Goal: Browse casually

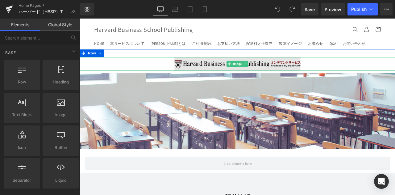
click at [211, 73] on img at bounding box center [266, 72] width 149 height 16
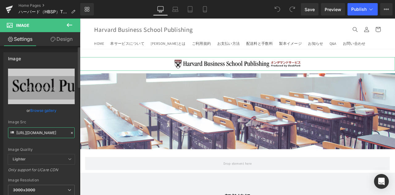
click at [56, 134] on input "[URL][DOMAIN_NAME]" at bounding box center [41, 132] width 67 height 11
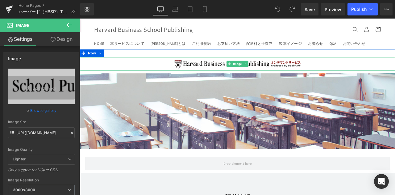
click at [119, 72] on div at bounding box center [266, 72] width 373 height 16
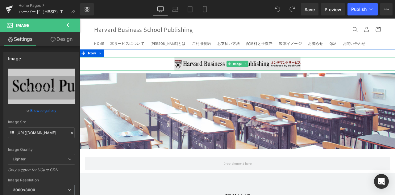
click at [233, 75] on img at bounding box center [266, 72] width 149 height 16
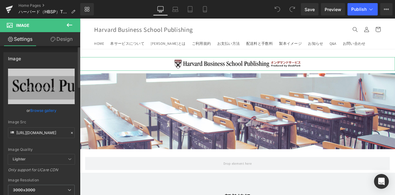
click at [50, 110] on link "Browse gallery" at bounding box center [43, 110] width 26 height 11
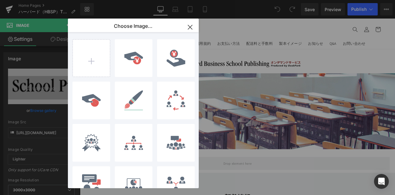
click at [189, 27] on icon "button" at bounding box center [190, 27] width 4 height 4
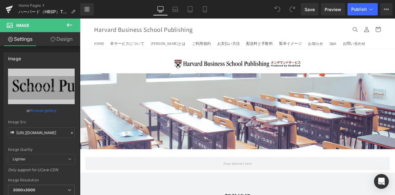
click at [260, 31] on header "HOME 本サービスについて [PERSON_NAME]とは ご利用規約 お支払い方法 配送料と手数料 製本イメージ お知らせ Q&A お問い合わせ ログイン" at bounding box center [266, 37] width 370 height 36
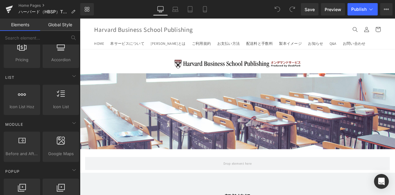
scroll to position [154, 0]
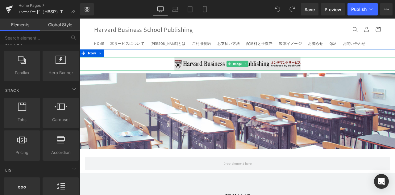
click at [229, 74] on img at bounding box center [266, 72] width 149 height 16
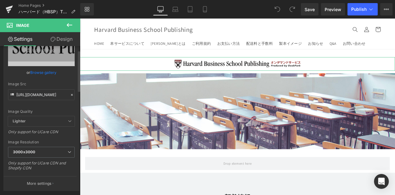
scroll to position [0, 0]
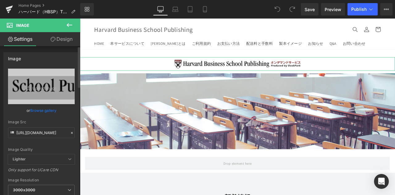
click at [48, 110] on link "Browse gallery" at bounding box center [43, 110] width 26 height 11
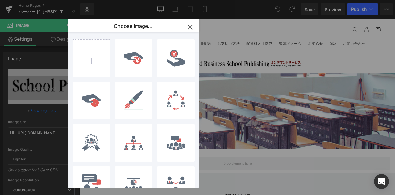
click at [191, 29] on icon "button" at bounding box center [190, 27] width 10 height 10
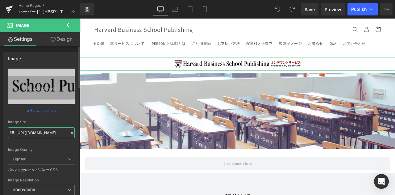
drag, startPoint x: 48, startPoint y: 133, endPoint x: 0, endPoint y: 135, distance: 48.2
click at [0, 135] on div "Image [URL][DOMAIN_NAME] Replace Image Upload image or Browse gallery Image Src…" at bounding box center [41, 137] width 83 height 181
click at [56, 133] on input "[URL][DOMAIN_NAME]" at bounding box center [41, 132] width 67 height 11
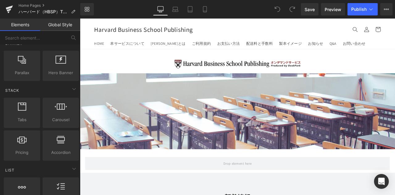
click at [157, 33] on span "Harvard Business School Publishing" at bounding box center [155, 32] width 117 height 10
